Goal: Find specific page/section: Find specific page/section

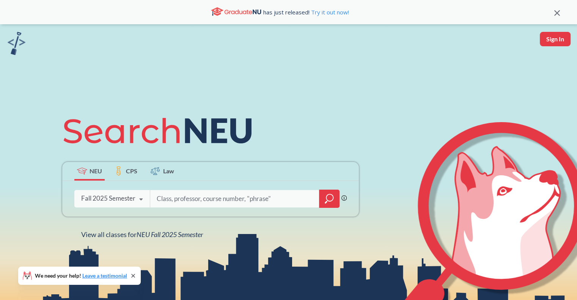
drag, startPoint x: 570, startPoint y: 181, endPoint x: 435, endPoint y: 113, distance: 150.9
click at [570, 181] on icon at bounding box center [501, 205] width 156 height 157
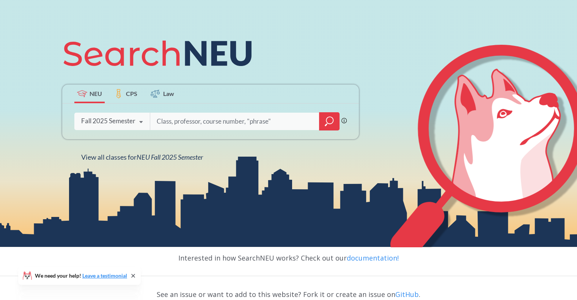
scroll to position [77, 0]
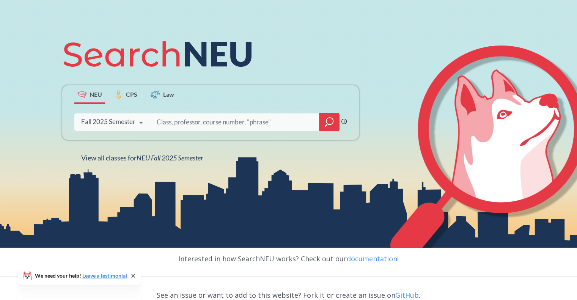
click at [138, 128] on icon at bounding box center [141, 122] width 14 height 21
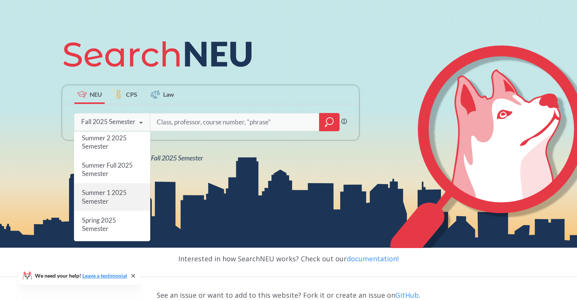
scroll to position [0, 0]
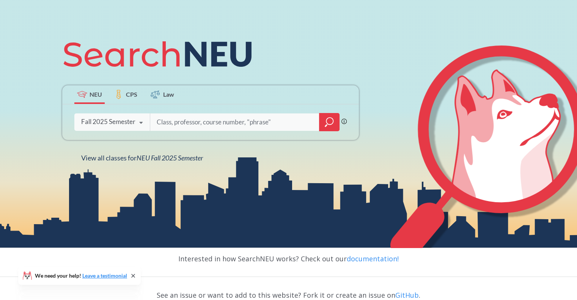
click at [133, 274] on icon at bounding box center [133, 276] width 6 height 6
click at [176, 119] on input "search" at bounding box center [235, 122] width 158 height 16
